Goal: Transaction & Acquisition: Purchase product/service

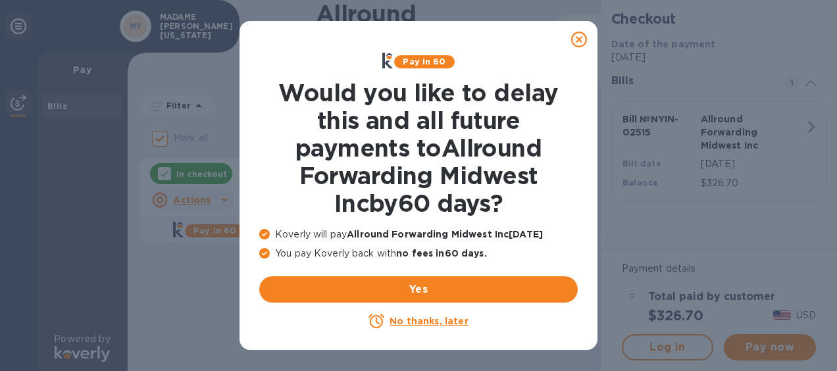
click at [424, 322] on u "No thanks, later" at bounding box center [428, 321] width 78 height 11
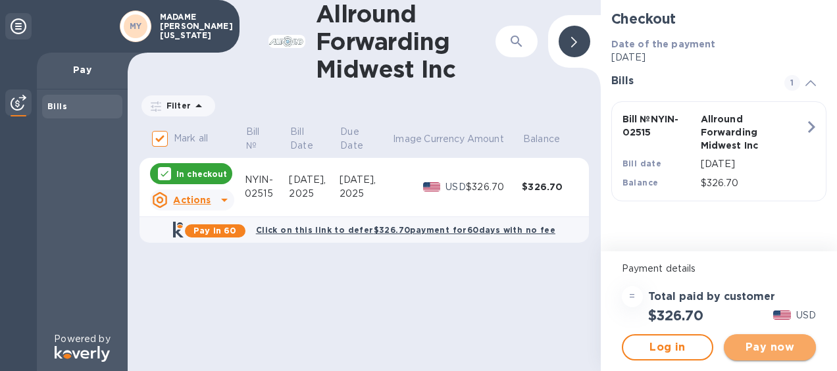
click at [788, 340] on span "Pay now" at bounding box center [769, 347] width 71 height 16
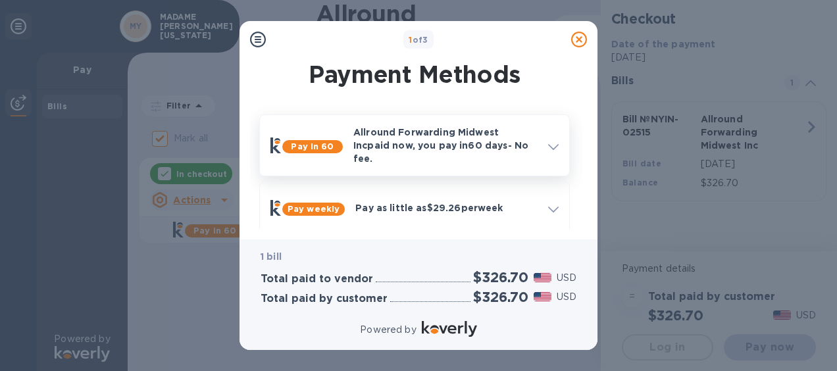
click at [552, 139] on span at bounding box center [553, 145] width 11 height 12
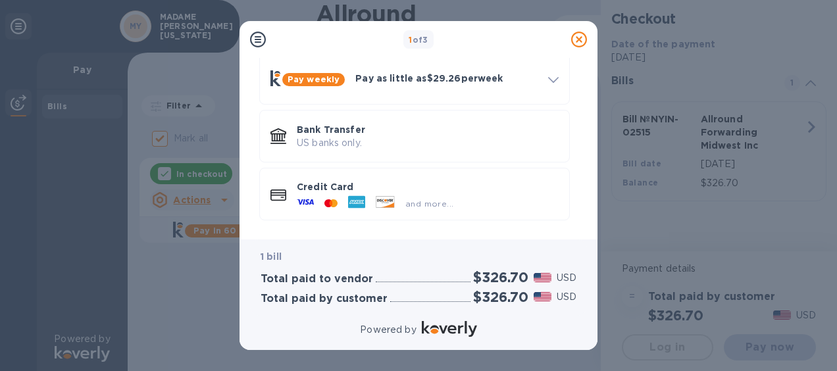
scroll to position [425, 0]
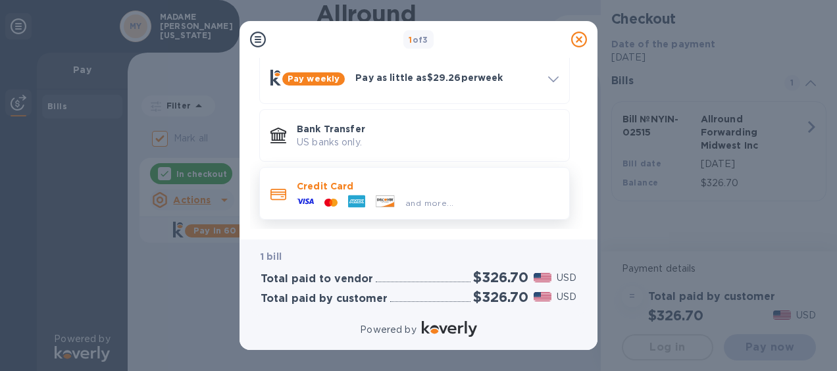
click at [283, 189] on icon at bounding box center [278, 195] width 16 height 12
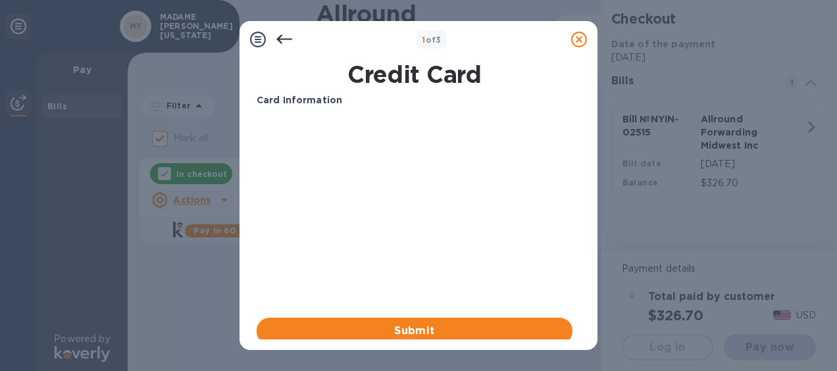
click at [393, 324] on span "Submit" at bounding box center [414, 331] width 295 height 16
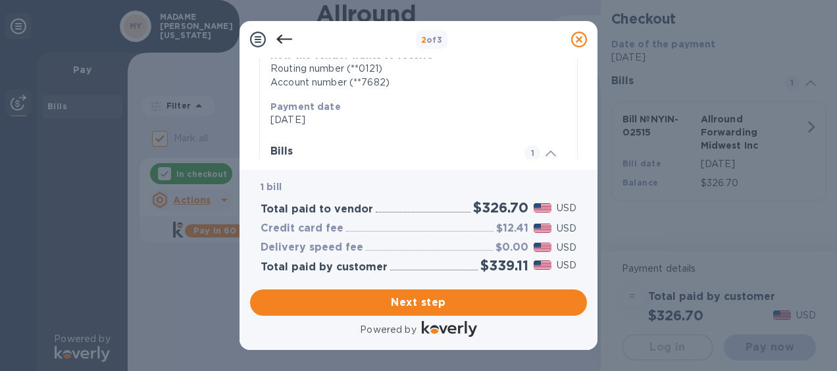
scroll to position [358, 0]
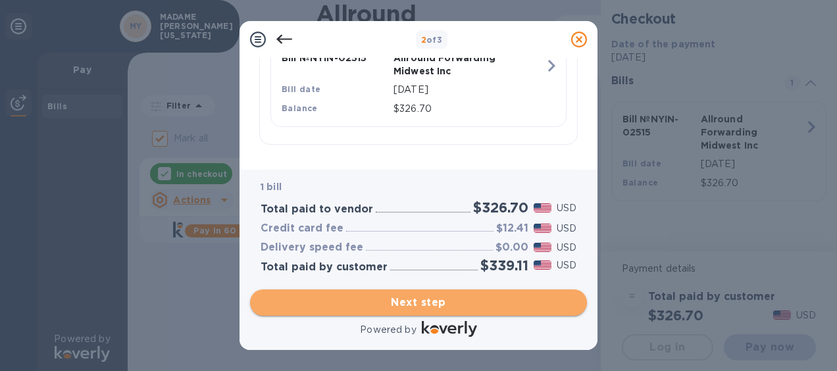
click at [356, 304] on span "Next step" at bounding box center [418, 303] width 316 height 16
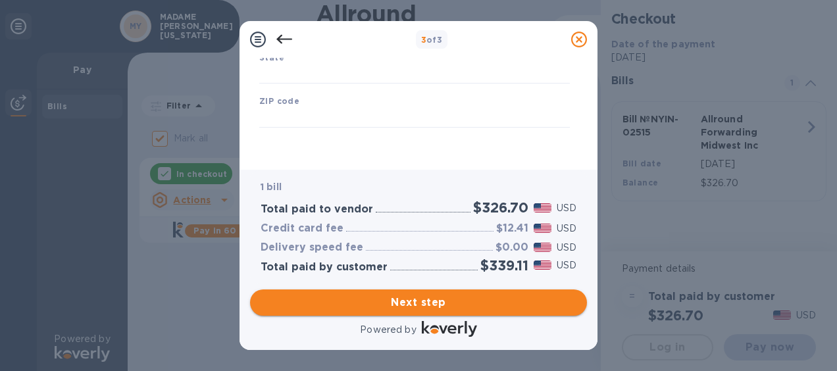
type input "[GEOGRAPHIC_DATA]"
click at [349, 77] on input "text" at bounding box center [414, 74] width 310 height 20
type input "[US_STATE]"
click at [337, 114] on input "text" at bounding box center [414, 118] width 310 height 20
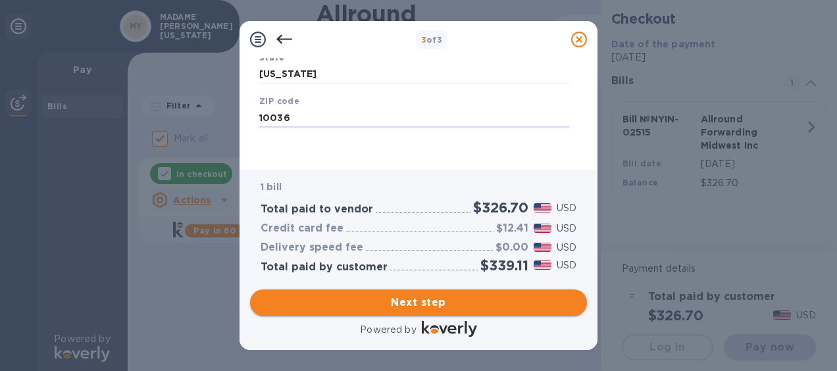
type input "10036"
click at [410, 295] on span "Next step" at bounding box center [418, 303] width 316 height 16
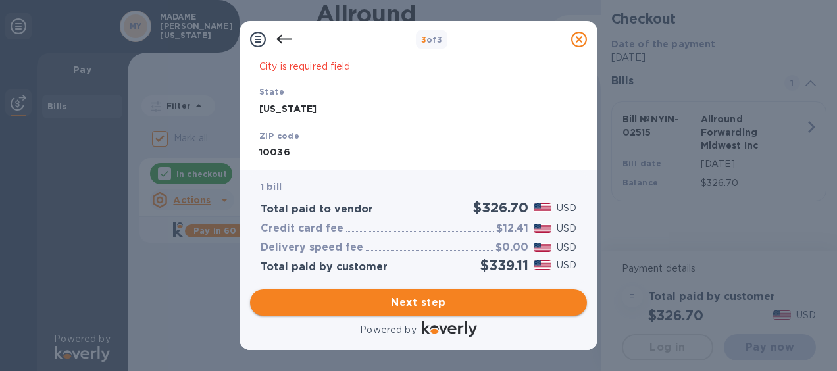
scroll to position [307, 0]
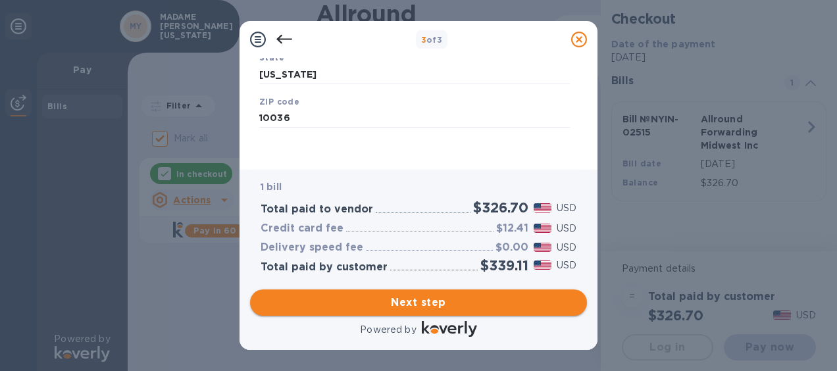
click at [406, 303] on span "Next step" at bounding box center [418, 303] width 316 height 16
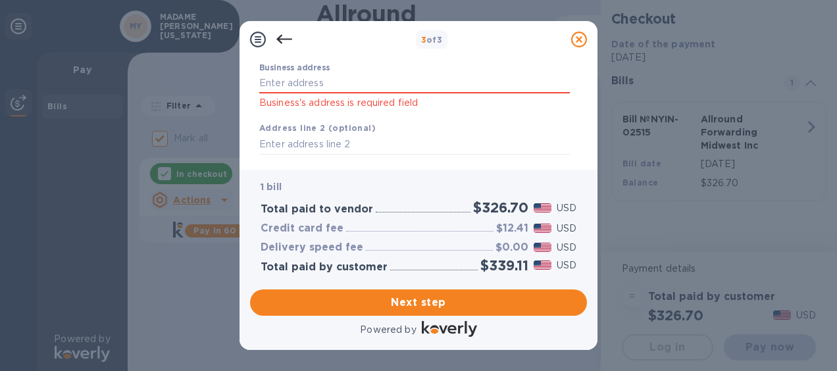
scroll to position [66, 0]
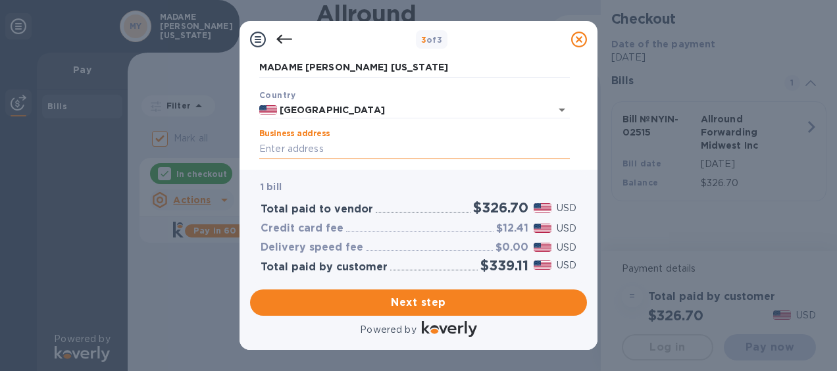
click at [407, 142] on input "Business address" at bounding box center [414, 149] width 310 height 20
type input "[STREET_ADDRESS]"
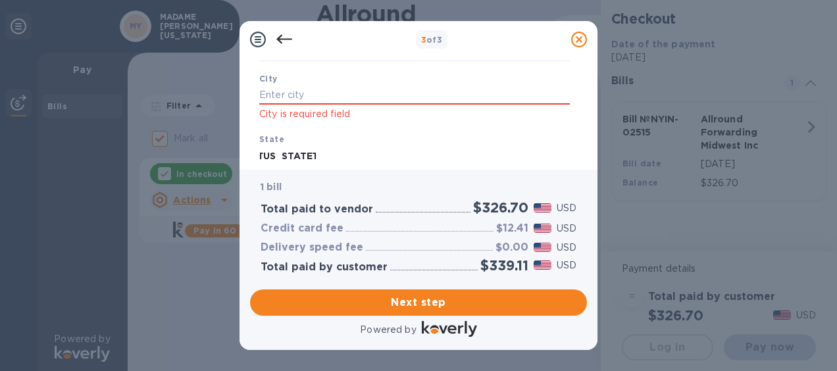
scroll to position [197, 0]
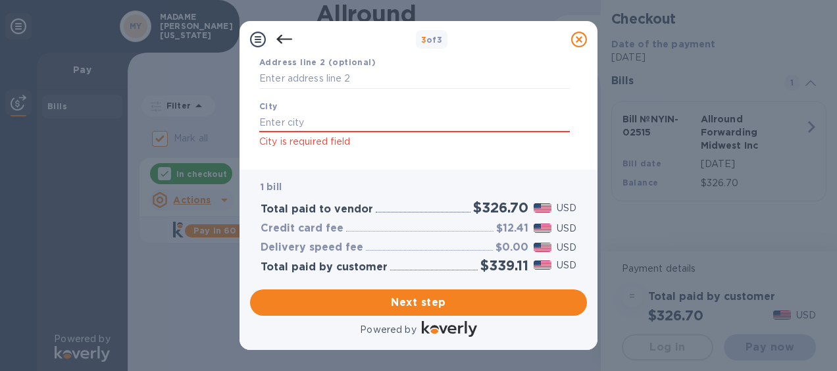
click at [387, 109] on div "[GEOGRAPHIC_DATA] is required field" at bounding box center [414, 124] width 321 height 61
click at [376, 120] on input "text" at bounding box center [414, 122] width 310 height 20
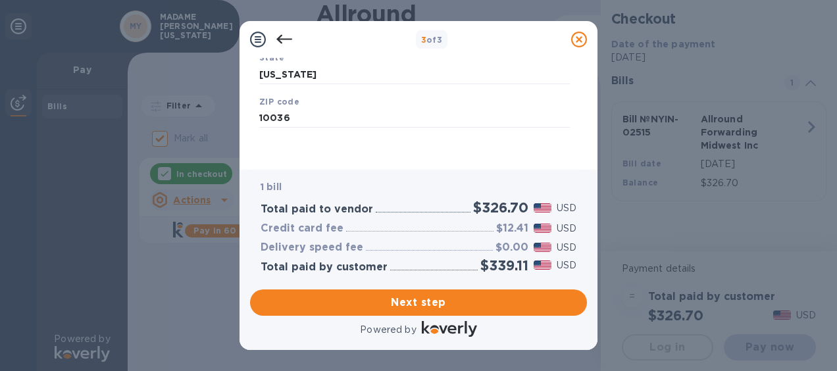
scroll to position [0, 0]
type input "[US_STATE]"
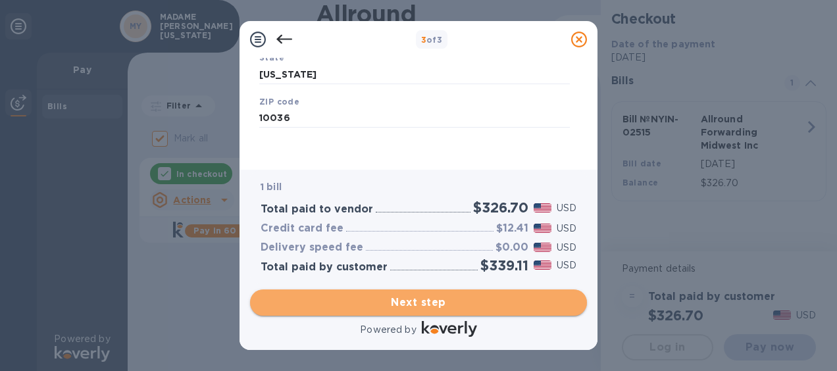
click at [403, 299] on span "Next step" at bounding box center [418, 303] width 316 height 16
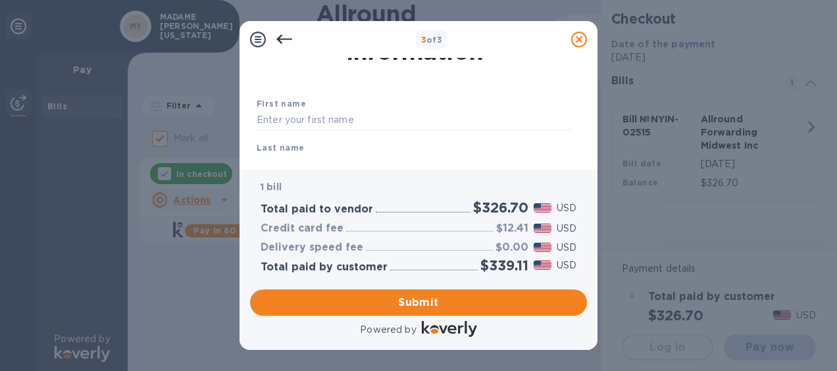
scroll to position [66, 0]
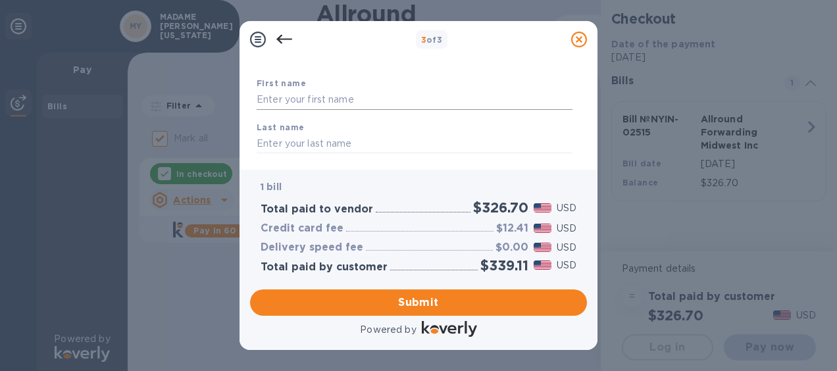
click at [334, 103] on input "text" at bounding box center [414, 100] width 316 height 20
type input "[PERSON_NAME]"
type input "Rigores"
type input "02125129600"
type input "[PERSON_NAME][EMAIL_ADDRESS][DOMAIN_NAME]"
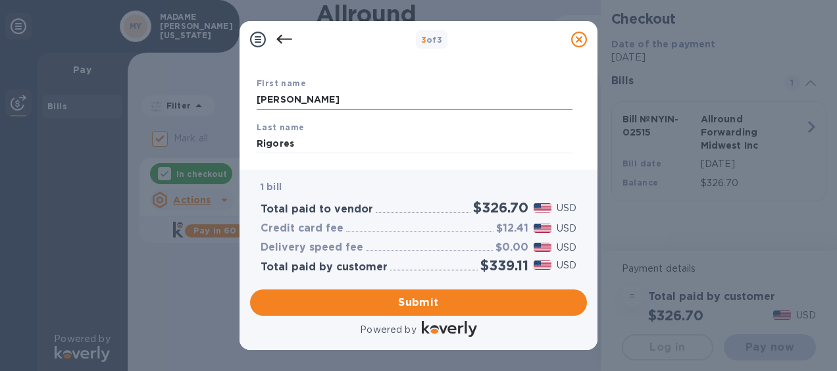
type input "[PERSON_NAME][EMAIL_ADDRESS][DOMAIN_NAME]"
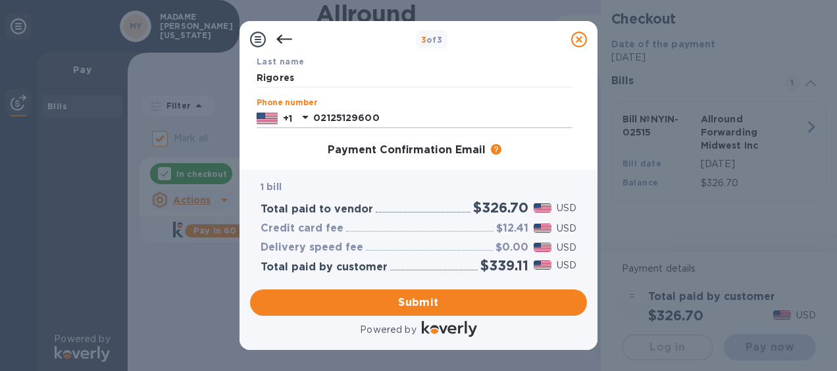
drag, startPoint x: 381, startPoint y: 118, endPoint x: 296, endPoint y: 132, distance: 86.5
click at [296, 132] on div "Phone number [PHONE_NUMBER]" at bounding box center [414, 113] width 326 height 41
type input "5167214821"
click at [516, 39] on div "3 of 3" at bounding box center [431, 39] width 268 height 19
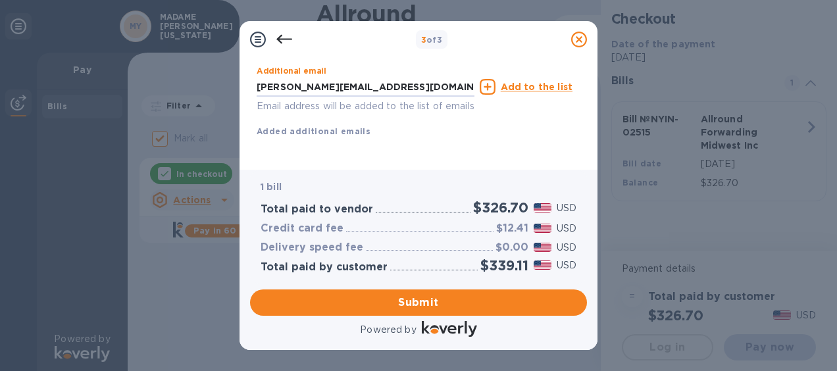
scroll to position [283, 0]
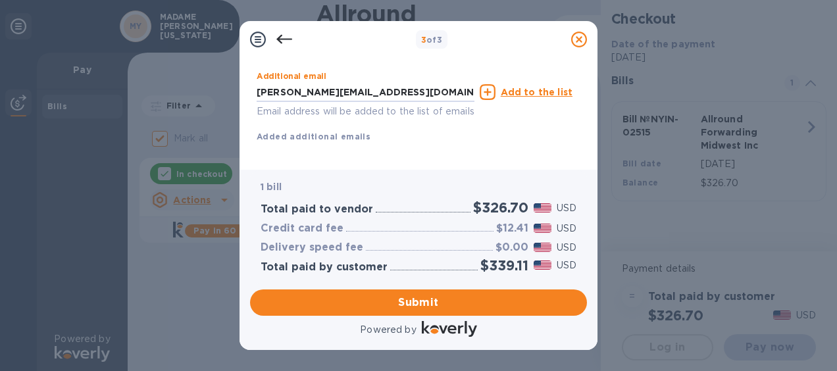
drag, startPoint x: 443, startPoint y: 75, endPoint x: 175, endPoint y: 68, distance: 267.7
click at [175, 68] on div "3 of 3 Payment Contact Information First name [PERSON_NAME] name [PERSON_NAME] …" at bounding box center [418, 185] width 837 height 371
paste input "[EMAIL_ADDRESS][PERSON_NAME][DOMAIN_NAME]"
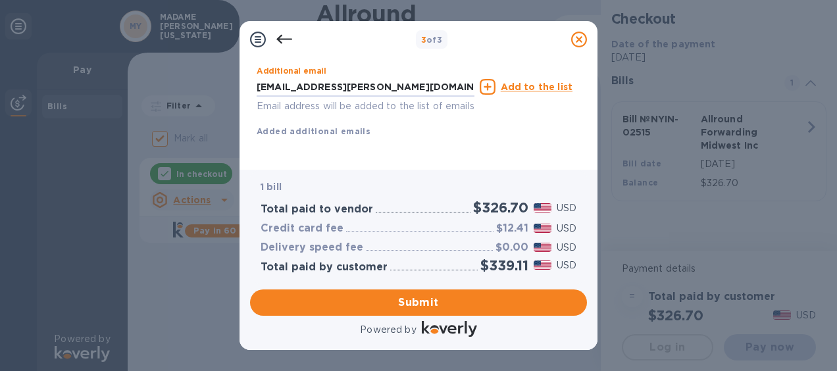
scroll to position [304, 0]
type input "[EMAIL_ADDRESS][PERSON_NAME][DOMAIN_NAME]"
click at [424, 308] on span "Submit" at bounding box center [418, 303] width 316 height 16
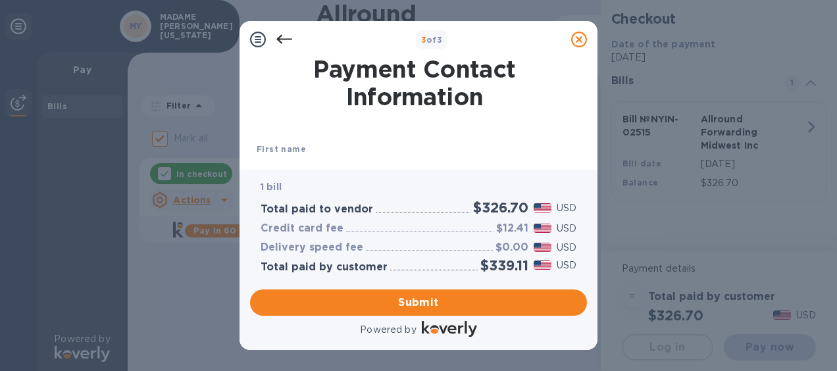
scroll to position [66, 0]
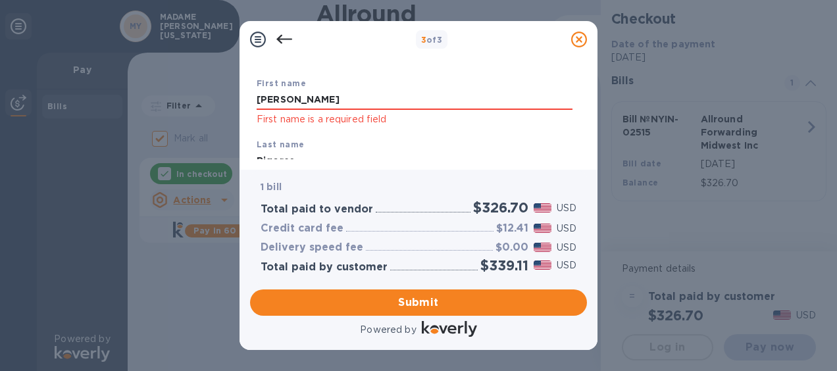
drag, startPoint x: 312, startPoint y: 105, endPoint x: 193, endPoint y: 89, distance: 120.0
click at [193, 89] on div "3 of 3 Payment Contact Information First name [PERSON_NAME] First name is a req…" at bounding box center [418, 185] width 837 height 371
type input "[PERSON_NAME]"
click at [347, 53] on div "3 of 3" at bounding box center [418, 39] width 358 height 37
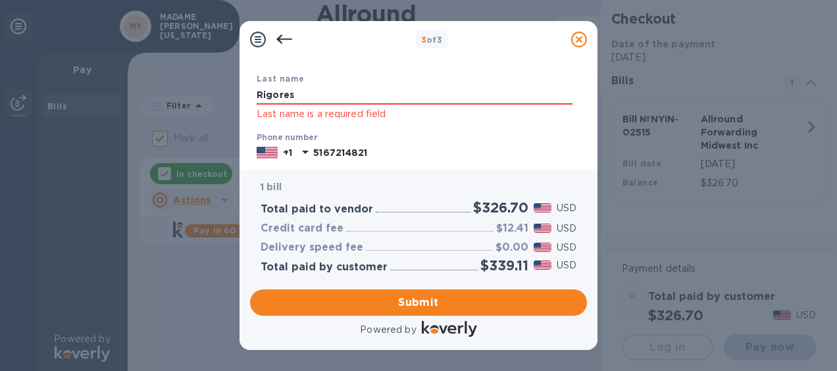
drag, startPoint x: 314, startPoint y: 91, endPoint x: 188, endPoint y: 83, distance: 126.5
click at [188, 83] on div "3 of 3 Payment Contact Information First name [PERSON_NAME] First name is a req…" at bounding box center [418, 185] width 837 height 371
type input "Rigores"
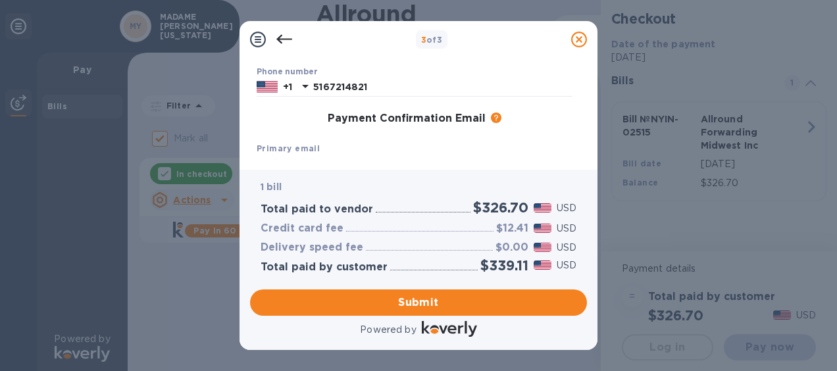
scroll to position [263, 0]
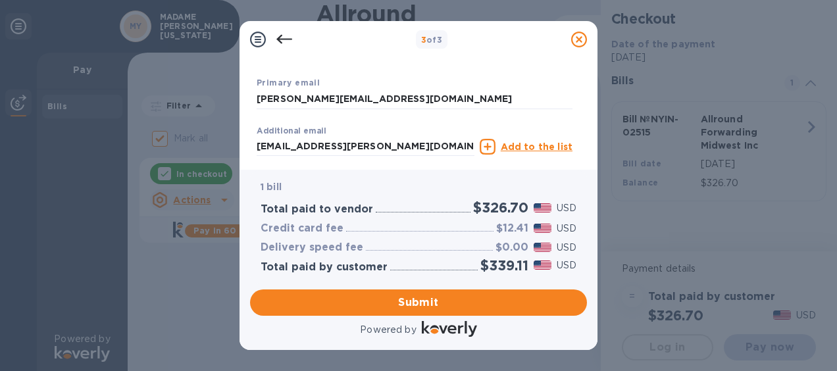
click at [506, 62] on div "Payment Confirmation Email The added email addresses will be used to send the p…" at bounding box center [414, 53] width 326 height 24
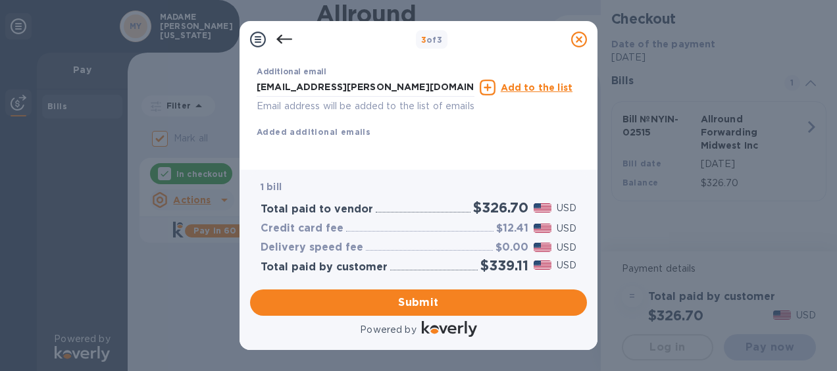
scroll to position [338, 0]
click at [387, 308] on span "Submit" at bounding box center [418, 303] width 316 height 16
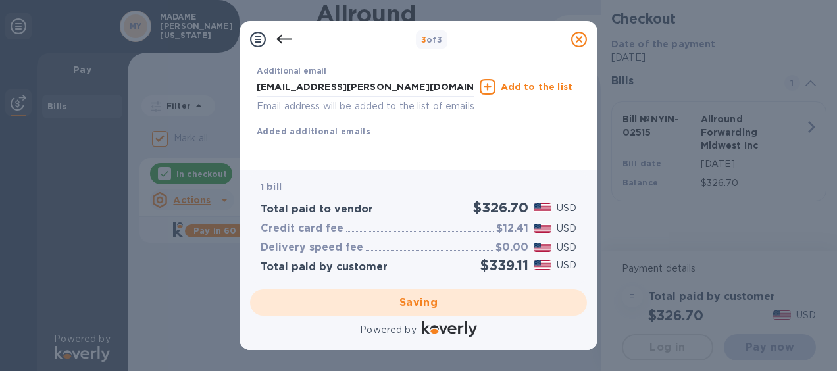
checkbox input "false"
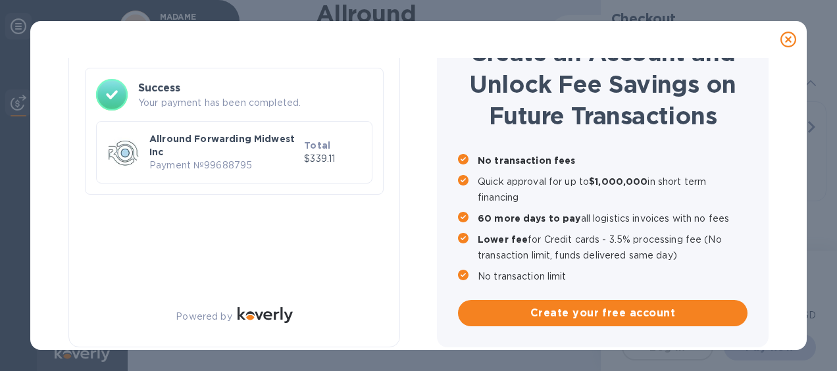
scroll to position [74, 0]
click at [241, 157] on p "Allround Forwarding Midwest Inc" at bounding box center [223, 145] width 149 height 26
click at [128, 158] on img at bounding box center [123, 153] width 32 height 32
click at [128, 146] on img at bounding box center [123, 153] width 32 height 32
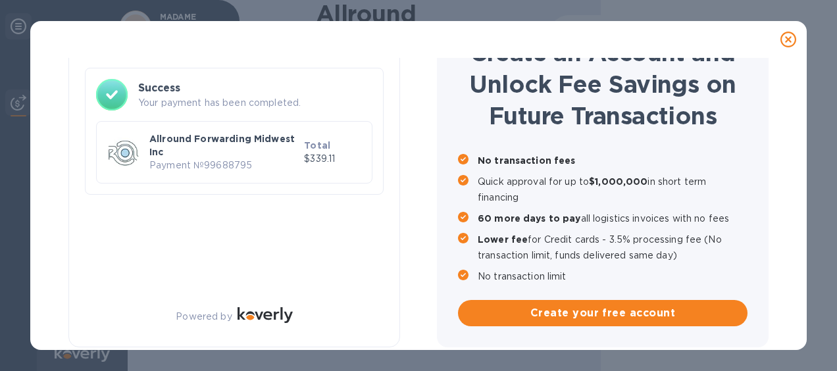
click at [158, 95] on h3 "Success" at bounding box center [255, 88] width 234 height 16
drag, startPoint x: 182, startPoint y: 155, endPoint x: 409, endPoint y: 122, distance: 230.0
click at [197, 149] on p "Allround Forwarding Midwest Inc" at bounding box center [223, 145] width 149 height 26
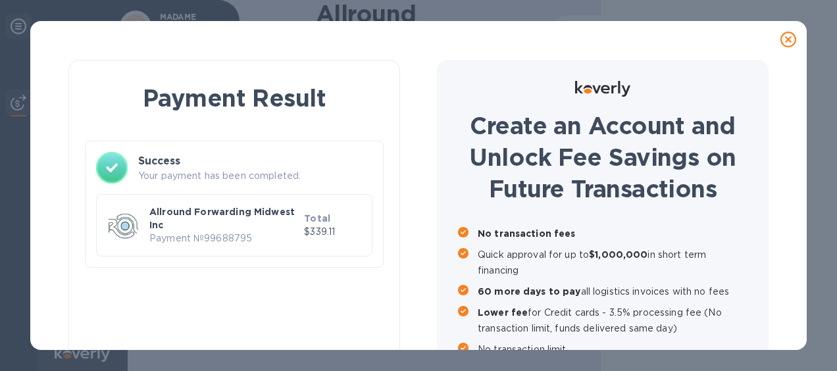
scroll to position [0, 0]
click at [268, 222] on p "Allround Forwarding Midwest Inc" at bounding box center [223, 219] width 149 height 26
click at [299, 233] on div "Allround Forwarding Midwest Inc Payment № 99688795" at bounding box center [224, 225] width 155 height 45
click at [299, 231] on div "Allround Forwarding Midwest Inc Payment № 99688795" at bounding box center [224, 225] width 155 height 45
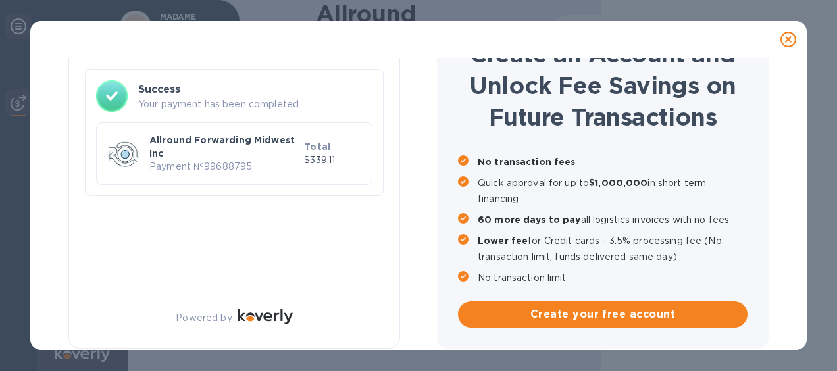
scroll to position [74, 0]
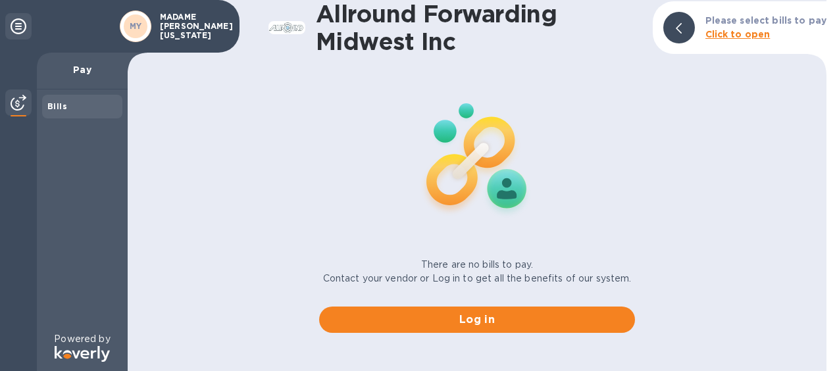
click at [187, 18] on p "MADAME [PERSON_NAME] [US_STATE]" at bounding box center [193, 26] width 66 height 28
click at [122, 23] on div "MY" at bounding box center [136, 27] width 32 height 32
click at [22, 27] on icon at bounding box center [19, 26] width 16 height 16
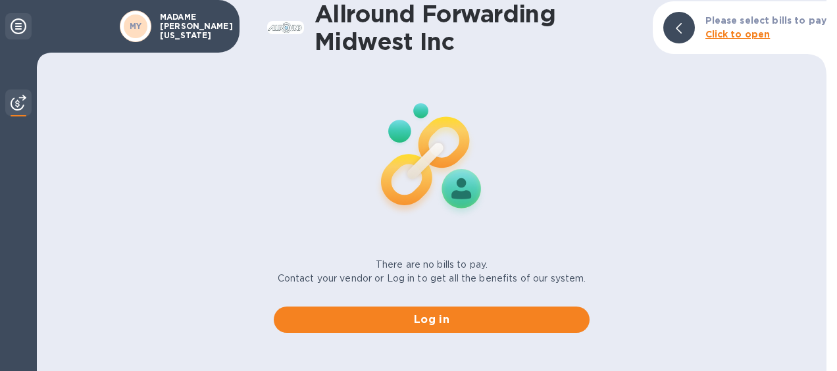
click at [22, 27] on icon at bounding box center [19, 26] width 16 height 16
